Goal: Transaction & Acquisition: Purchase product/service

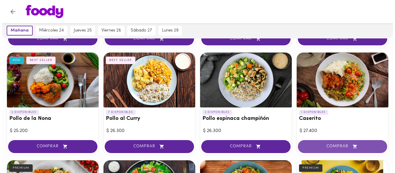
scroll to position [174, 0]
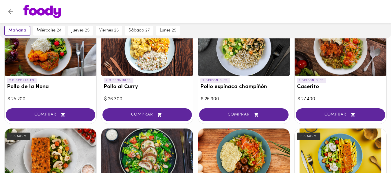
click at [341, 58] on div at bounding box center [340, 48] width 92 height 55
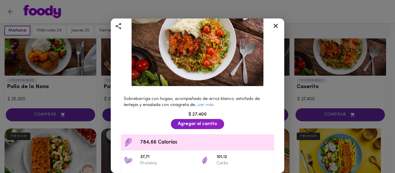
scroll to position [58, 0]
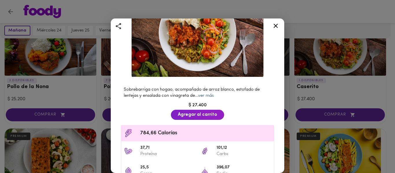
click at [206, 94] on link "ver más" at bounding box center [206, 96] width 16 height 4
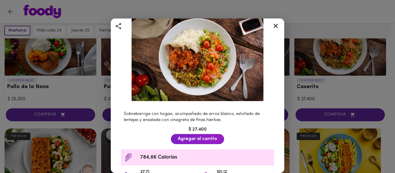
scroll to position [16, 0]
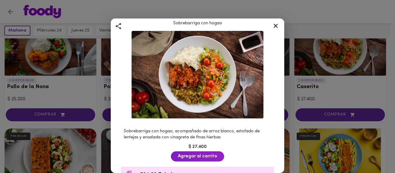
click at [277, 27] on icon at bounding box center [275, 25] width 7 height 7
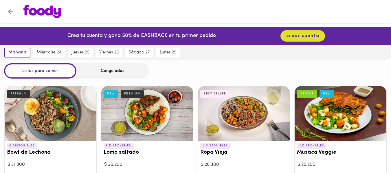
click at [46, 110] on div at bounding box center [51, 113] width 92 height 55
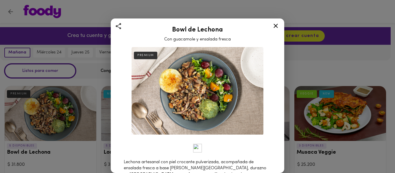
click at [278, 26] on icon at bounding box center [275, 25] width 7 height 7
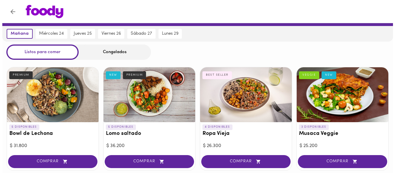
scroll to position [29, 0]
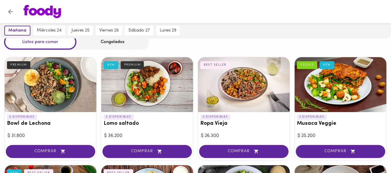
click at [246, 82] on div at bounding box center [244, 84] width 92 height 55
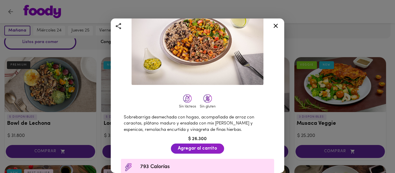
scroll to position [58, 0]
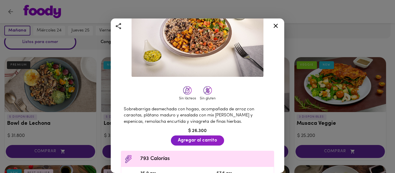
click at [278, 27] on icon at bounding box center [275, 25] width 7 height 7
